Goal: Task Accomplishment & Management: Manage account settings

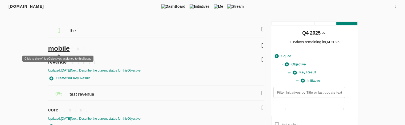
click at [56, 47] on span "mobile" at bounding box center [59, 48] width 22 height 7
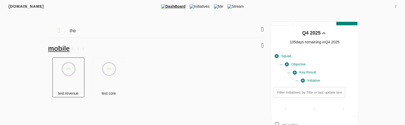
click at [66, 79] on div "0%" at bounding box center [69, 74] width 32 height 32
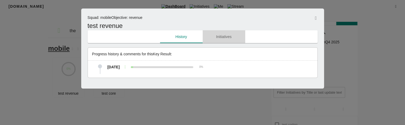
click at [225, 36] on span "Initiatives" at bounding box center [224, 37] width 36 height 7
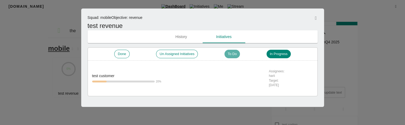
click at [233, 57] on div "To Do" at bounding box center [232, 54] width 15 height 9
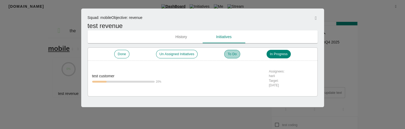
click at [229, 56] on span "To Do" at bounding box center [232, 54] width 15 height 5
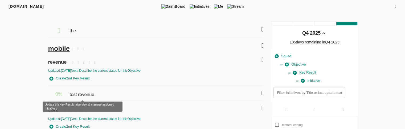
click at [86, 96] on span "test revenue" at bounding box center [83, 92] width 26 height 12
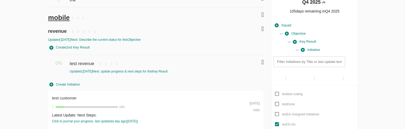
scroll to position [32, 0]
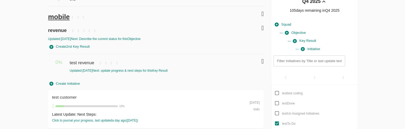
click at [41, 87] on div "Filters Q4 2025 the mobile revenue Updated: 16-09-2025 Next: Describe the curre…" at bounding box center [202, 91] width 341 height 202
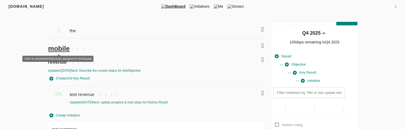
click at [58, 48] on span "mobile" at bounding box center [59, 48] width 22 height 7
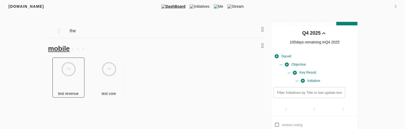
click at [67, 76] on icon "0%" at bounding box center [69, 69] width 14 height 14
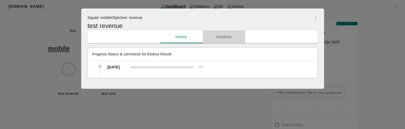
click at [224, 37] on span "Initiatives" at bounding box center [224, 37] width 36 height 7
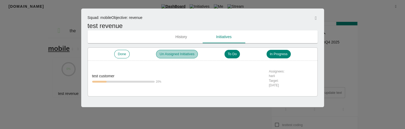
click at [175, 56] on span "Un Assigned Initiatives" at bounding box center [176, 54] width 41 height 5
click at [345, 80] on div at bounding box center [202, 64] width 405 height 129
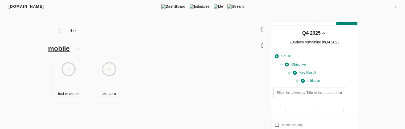
scroll to position [94, 0]
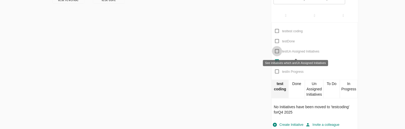
click at [276, 50] on input "test Un Assigned Initiatives" at bounding box center [277, 51] width 10 height 10
checkbox input "true"
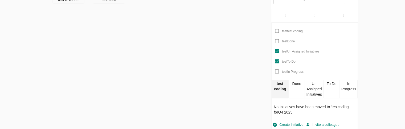
scroll to position [0, 0]
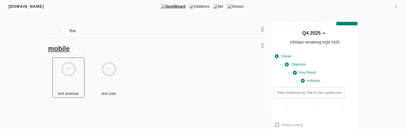
click at [78, 81] on div "0%" at bounding box center [69, 74] width 32 height 32
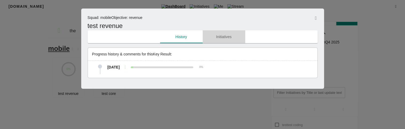
click at [220, 41] on button "Initiatives" at bounding box center [224, 36] width 43 height 13
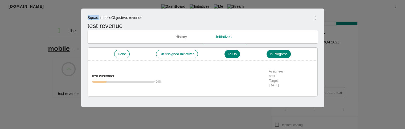
drag, startPoint x: 100, startPoint y: 17, endPoint x: 87, endPoint y: 18, distance: 12.3
click at [88, 18] on span "Squad : mobile" at bounding box center [100, 17] width 24 height 4
copy span "Squad :"
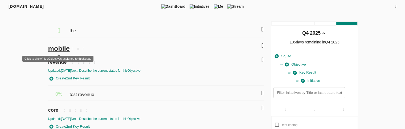
click at [56, 47] on span "mobile" at bounding box center [59, 48] width 22 height 7
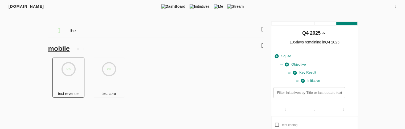
click at [77, 91] on div "test revenue" at bounding box center [68, 93] width 31 height 7
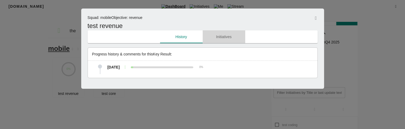
click at [222, 40] on button "Initiatives" at bounding box center [224, 36] width 43 height 13
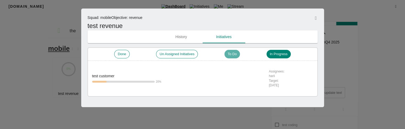
click at [236, 54] on span "To Do" at bounding box center [232, 54] width 15 height 5
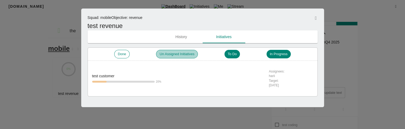
click at [176, 57] on div "Un Assigned Initiatives" at bounding box center [177, 54] width 42 height 9
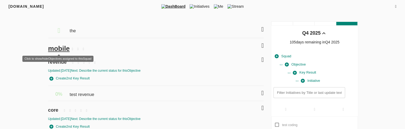
click at [62, 47] on span "mobile" at bounding box center [59, 48] width 22 height 7
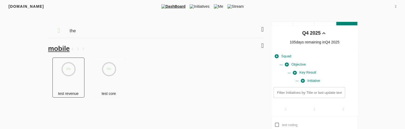
click at [74, 75] on icon "0%" at bounding box center [69, 69] width 14 height 14
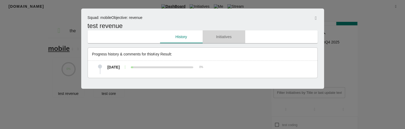
click at [226, 39] on span "Initiatives" at bounding box center [224, 37] width 36 height 7
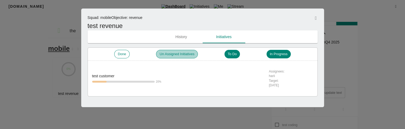
click at [184, 54] on span "Un Assigned Initiatives" at bounding box center [176, 54] width 41 height 5
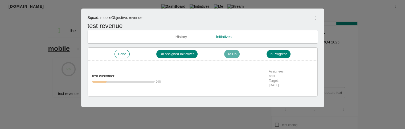
click at [232, 55] on span "To Do" at bounding box center [231, 54] width 15 height 5
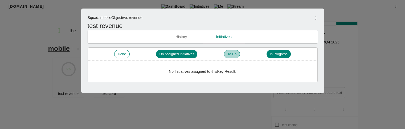
click at [232, 55] on span "To Do" at bounding box center [231, 54] width 15 height 5
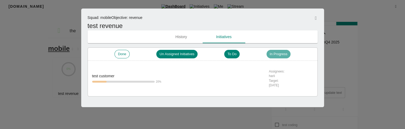
click at [282, 55] on span "In Progress" at bounding box center [279, 54] width 24 height 5
click at [282, 55] on span "In Progress" at bounding box center [278, 54] width 24 height 5
click at [120, 58] on div "Done" at bounding box center [122, 54] width 15 height 9
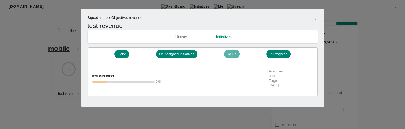
click at [232, 53] on span "To Do" at bounding box center [231, 54] width 15 height 5
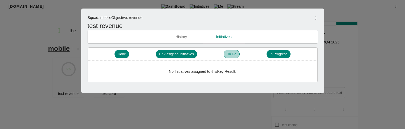
click at [232, 53] on span "To Do" at bounding box center [231, 54] width 15 height 5
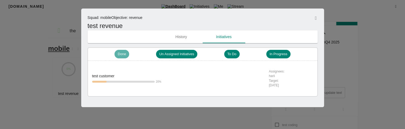
click at [122, 54] on span "Done" at bounding box center [122, 54] width 15 height 5
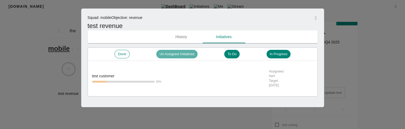
click at [175, 55] on span "Un Assigned Initiatives" at bounding box center [176, 54] width 41 height 5
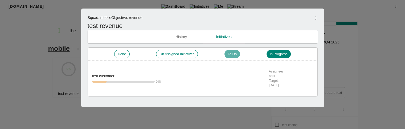
click at [232, 57] on div "To Do" at bounding box center [232, 54] width 15 height 9
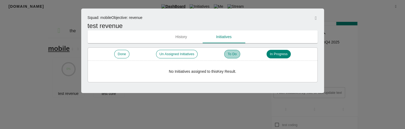
click at [229, 54] on span "To Do" at bounding box center [232, 54] width 15 height 5
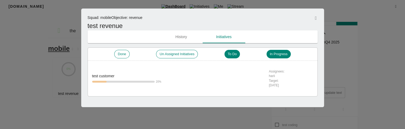
click at [37, 73] on div at bounding box center [202, 64] width 405 height 129
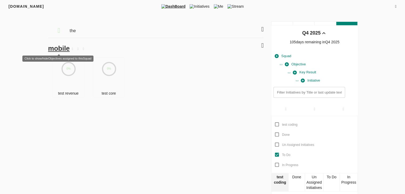
click at [61, 49] on span "mobile" at bounding box center [59, 48] width 22 height 7
